Goal: Browse casually

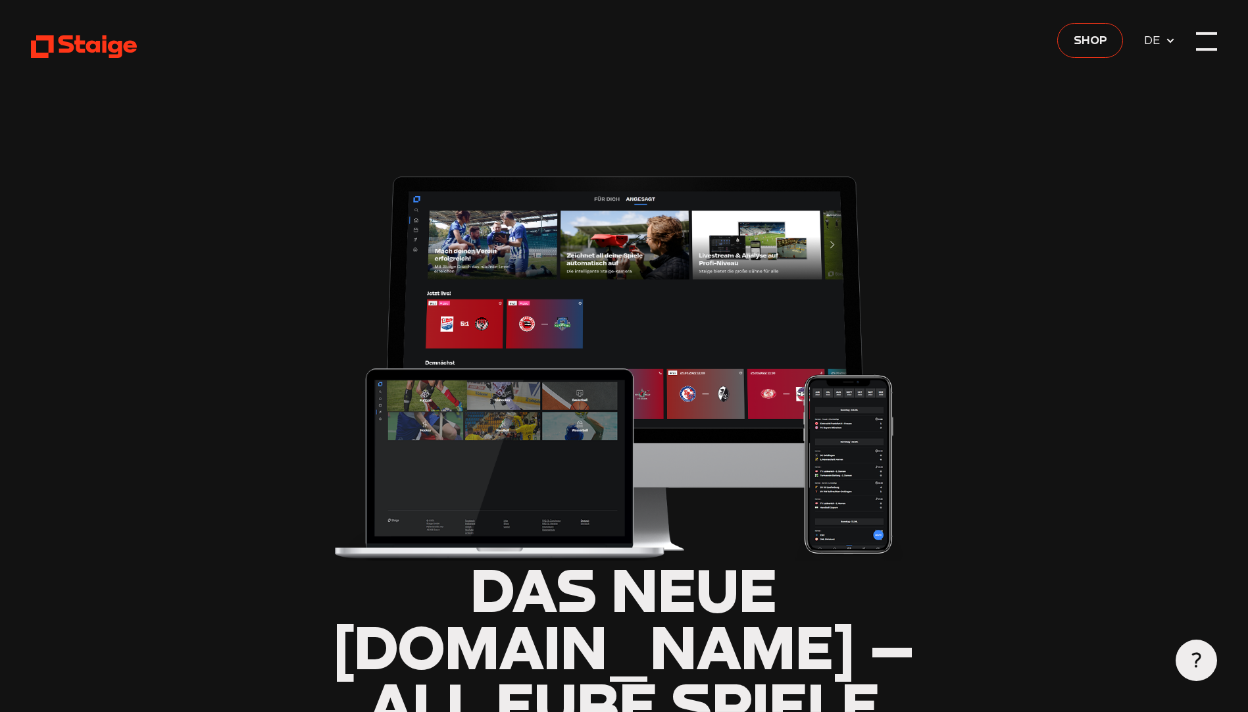
click at [1205, 48] on div at bounding box center [1206, 49] width 20 height 3
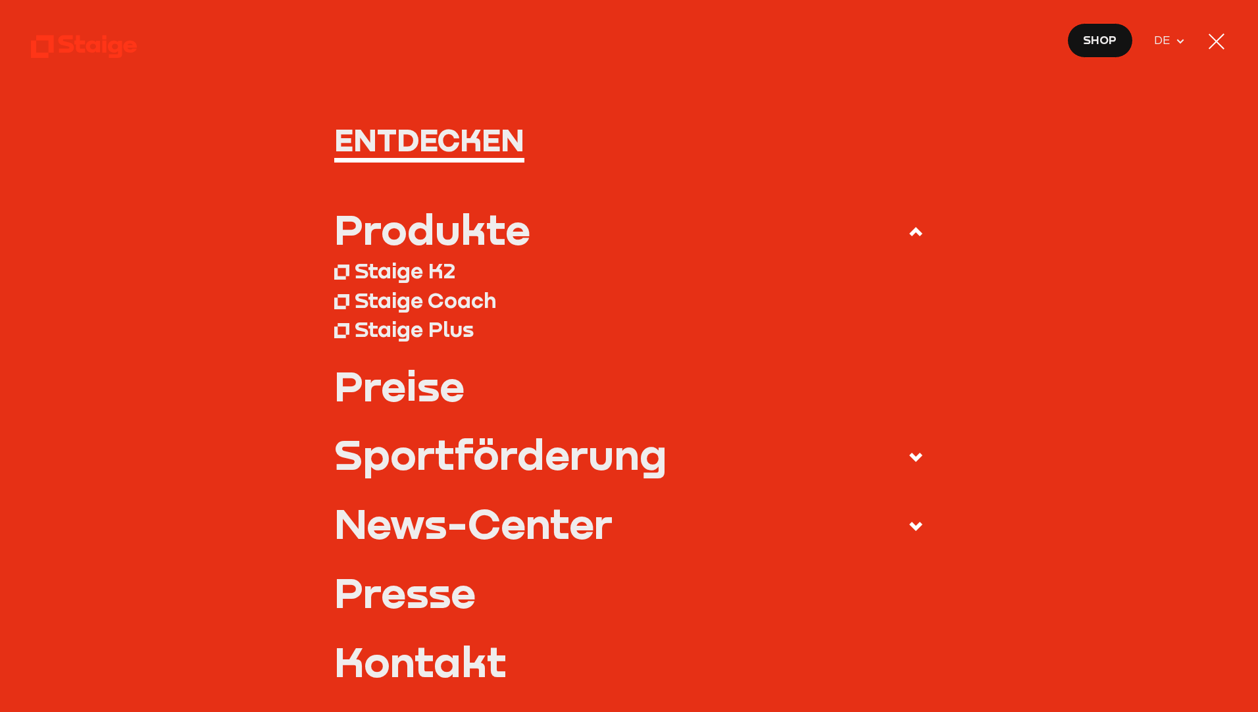
type input "0.8"
click at [1226, 30] on nav "Entdecken Produkte Staige K2 Staige Coach Staige Plus Preise Blog FAQ" at bounding box center [629, 356] width 1258 height 712
click at [1101, 43] on span "Shop" at bounding box center [1100, 40] width 34 height 18
click at [1220, 44] on div at bounding box center [1216, 42] width 16 height 16
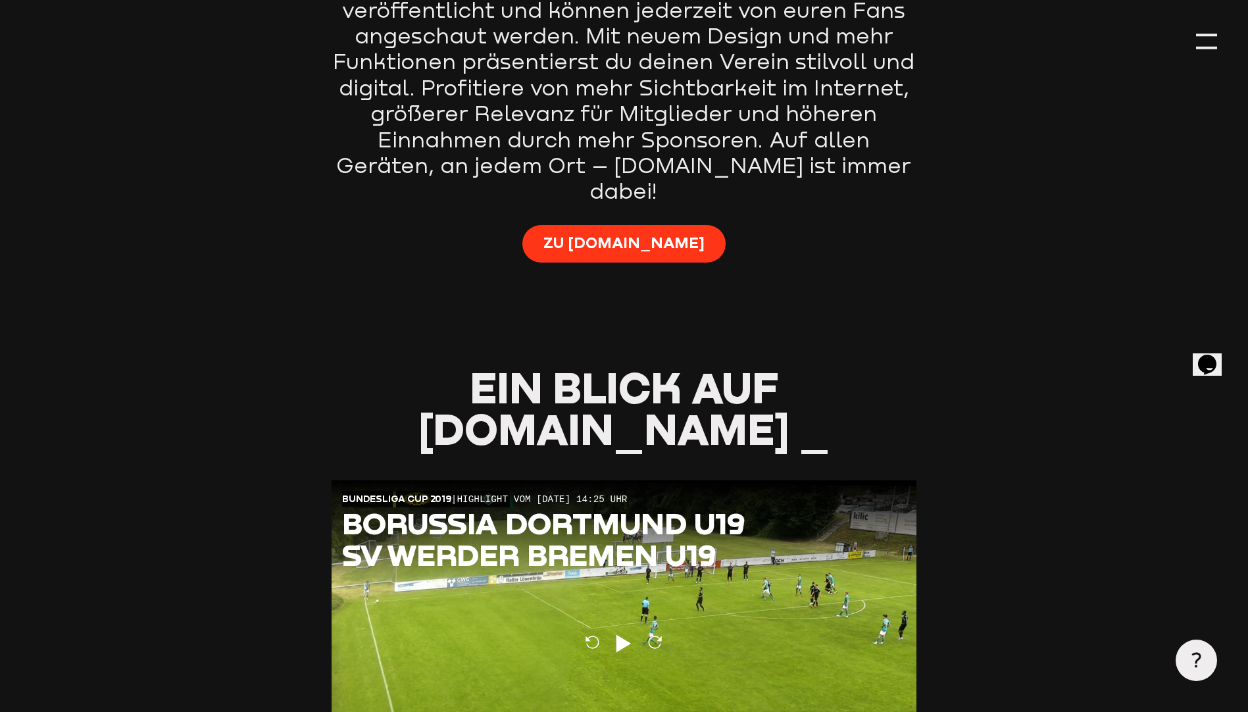
scroll to position [724, 0]
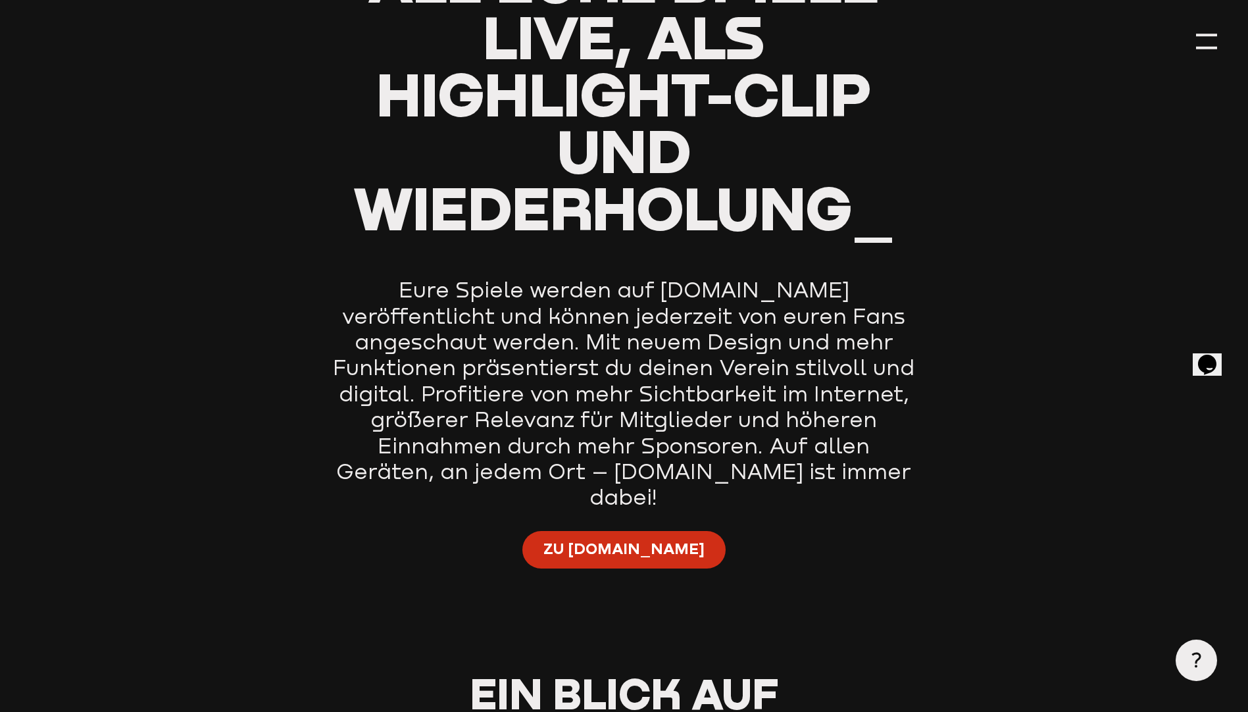
click at [592, 538] on span "Zu Staige.tv" at bounding box center [623, 548] width 161 height 20
type input "0.8"
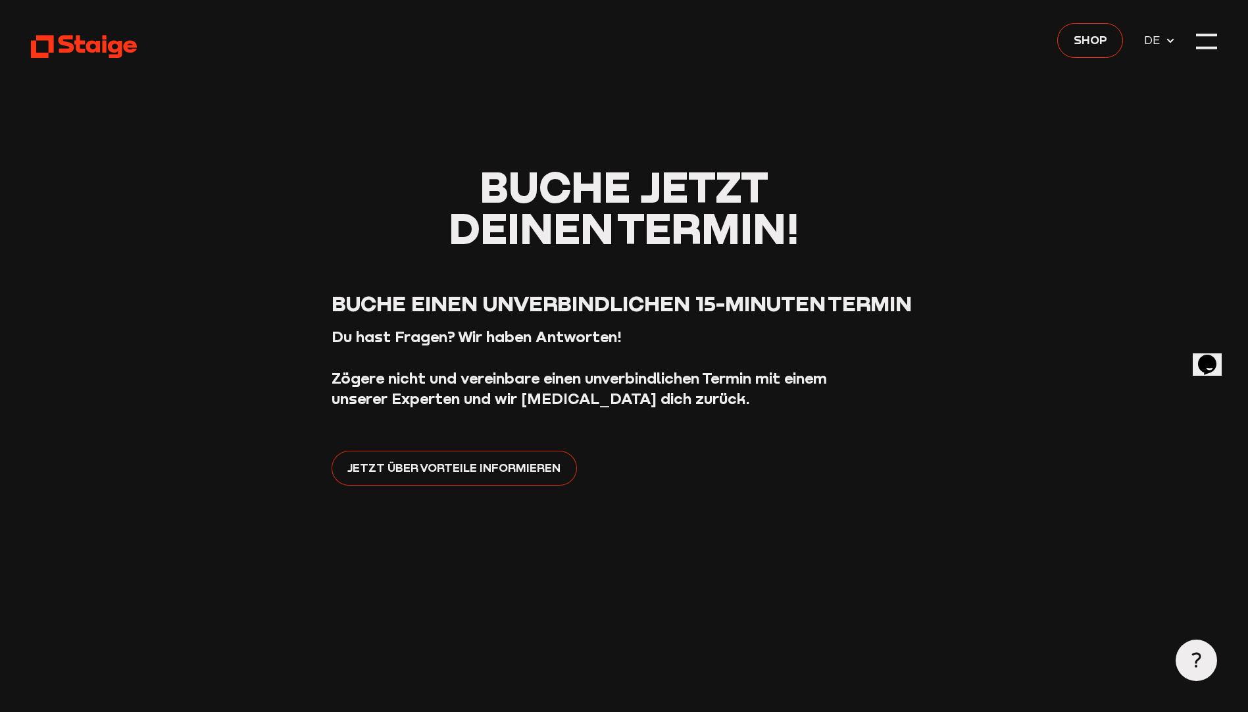
click at [444, 478] on link "Jetzt über Vorteile informieren" at bounding box center [454, 468] width 245 height 35
